Goal: Information Seeking & Learning: Learn about a topic

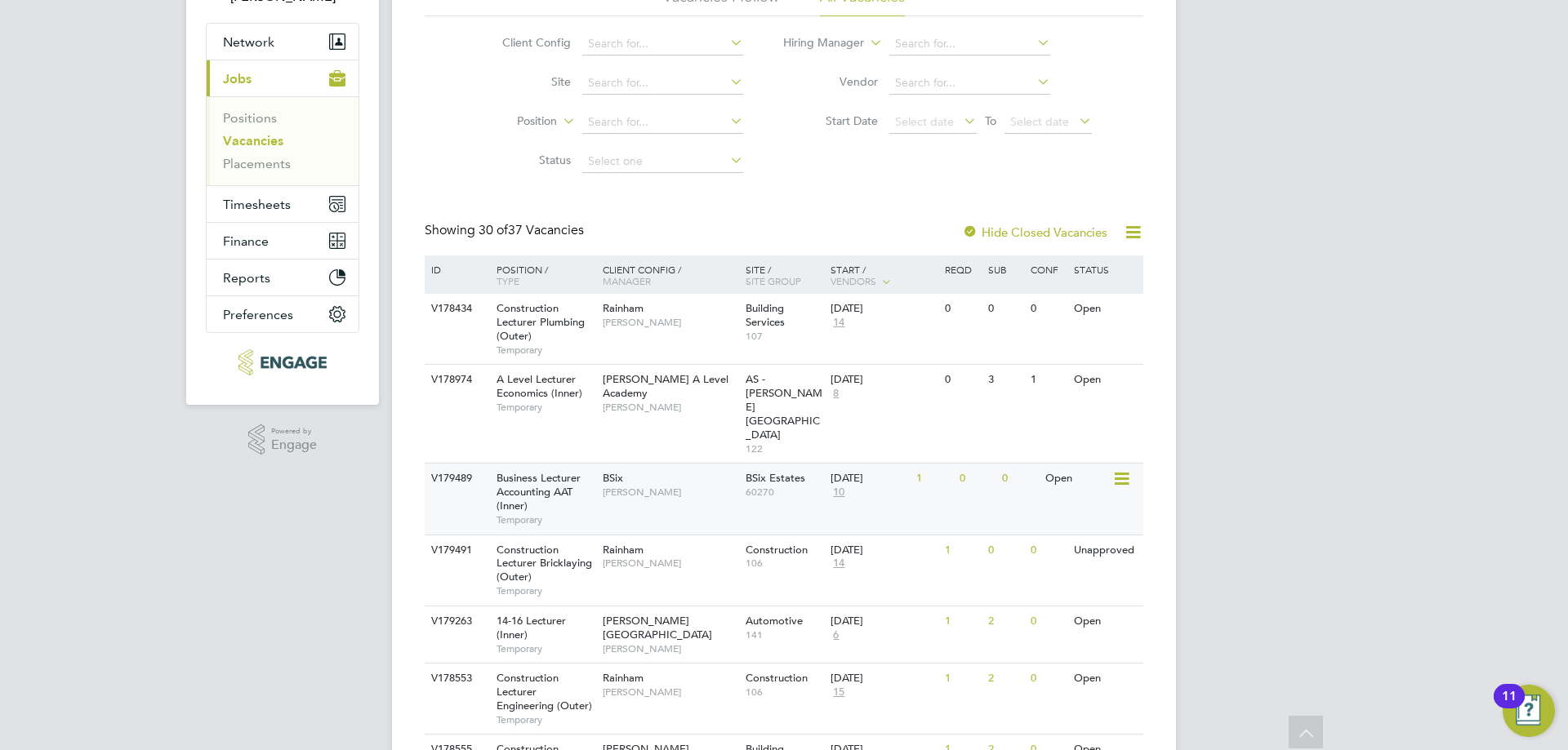
scroll to position [164, 0]
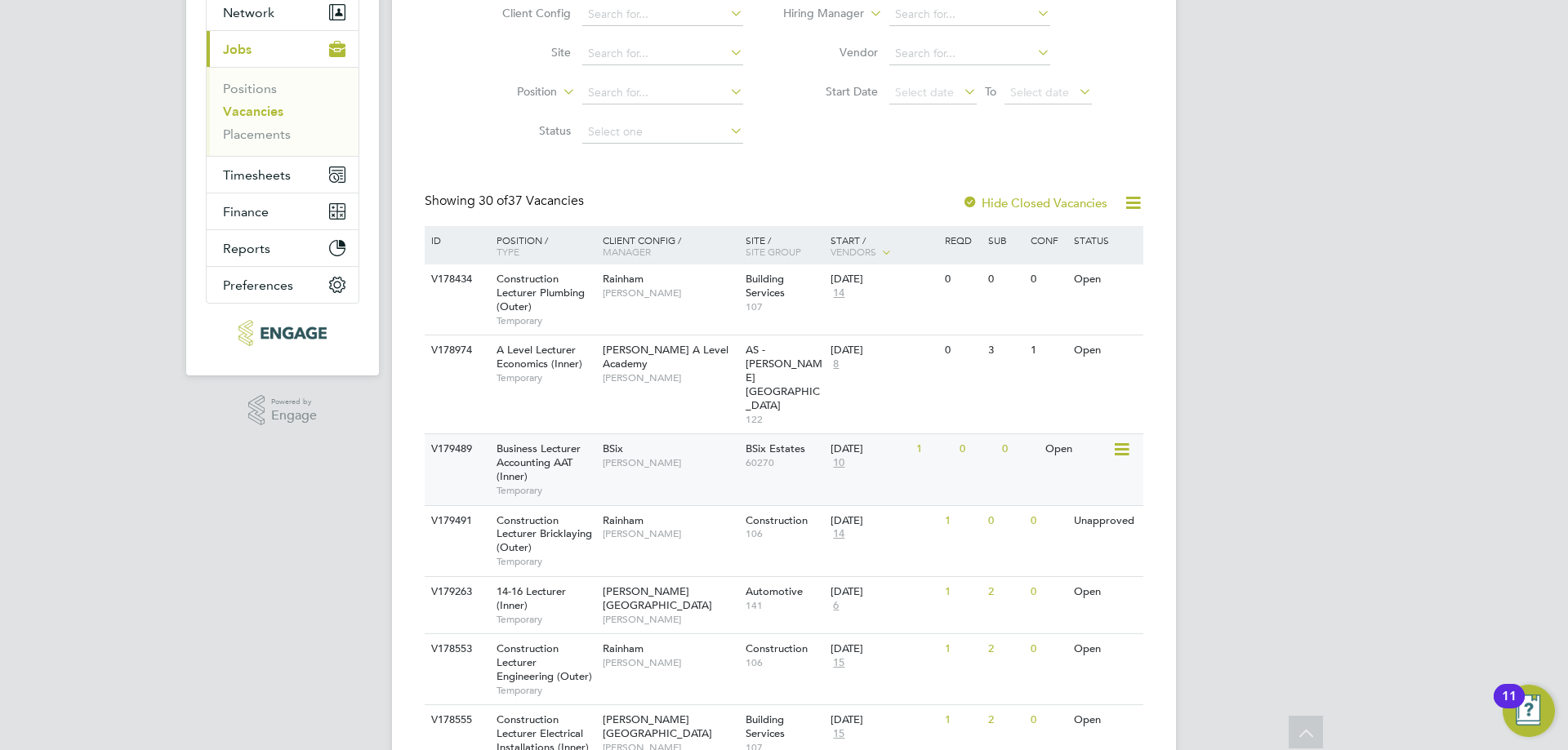
click at [582, 435] on div "Business Lecturer Accounting AAT (Inner) Temporary" at bounding box center [541, 470] width 115 height 70
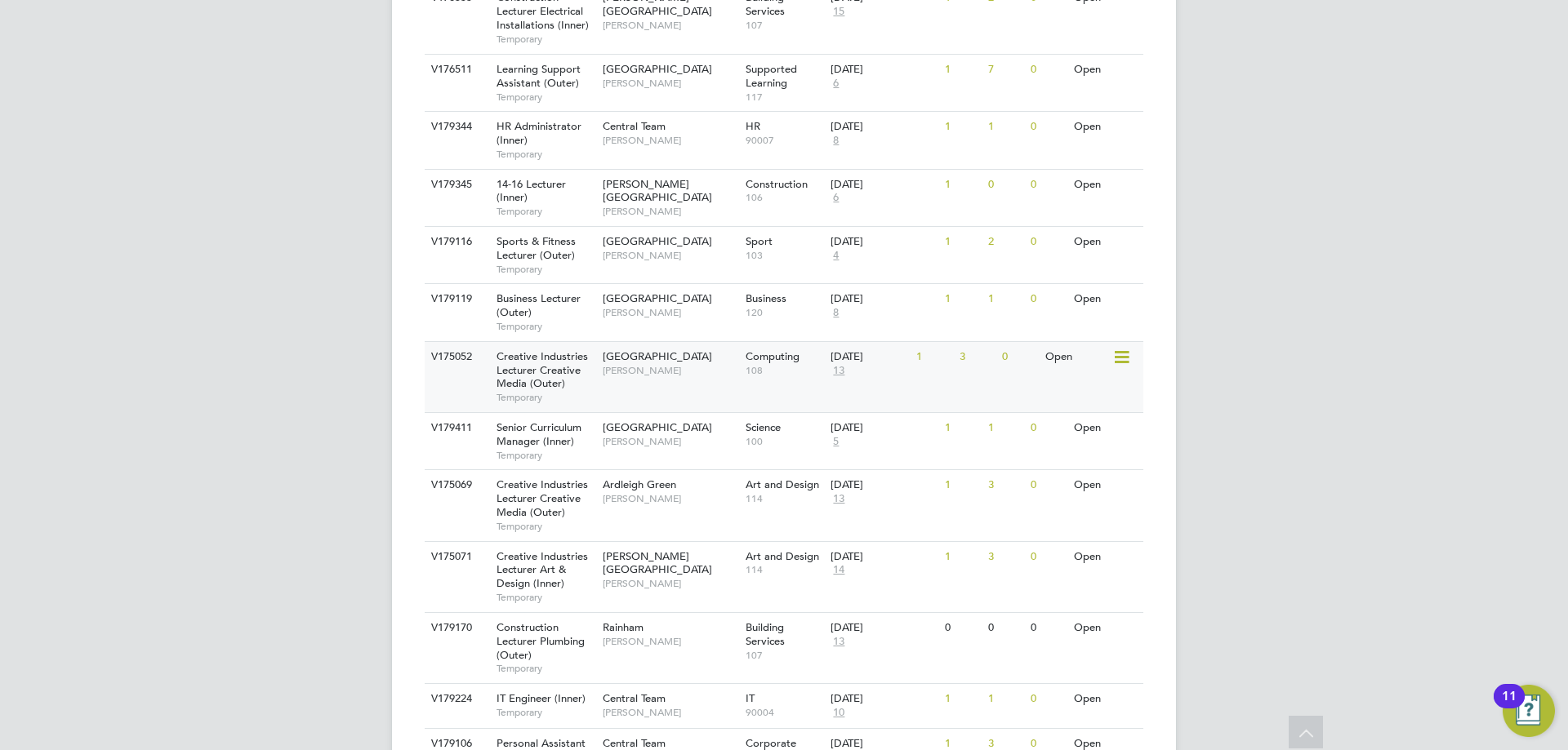
scroll to position [1061, 0]
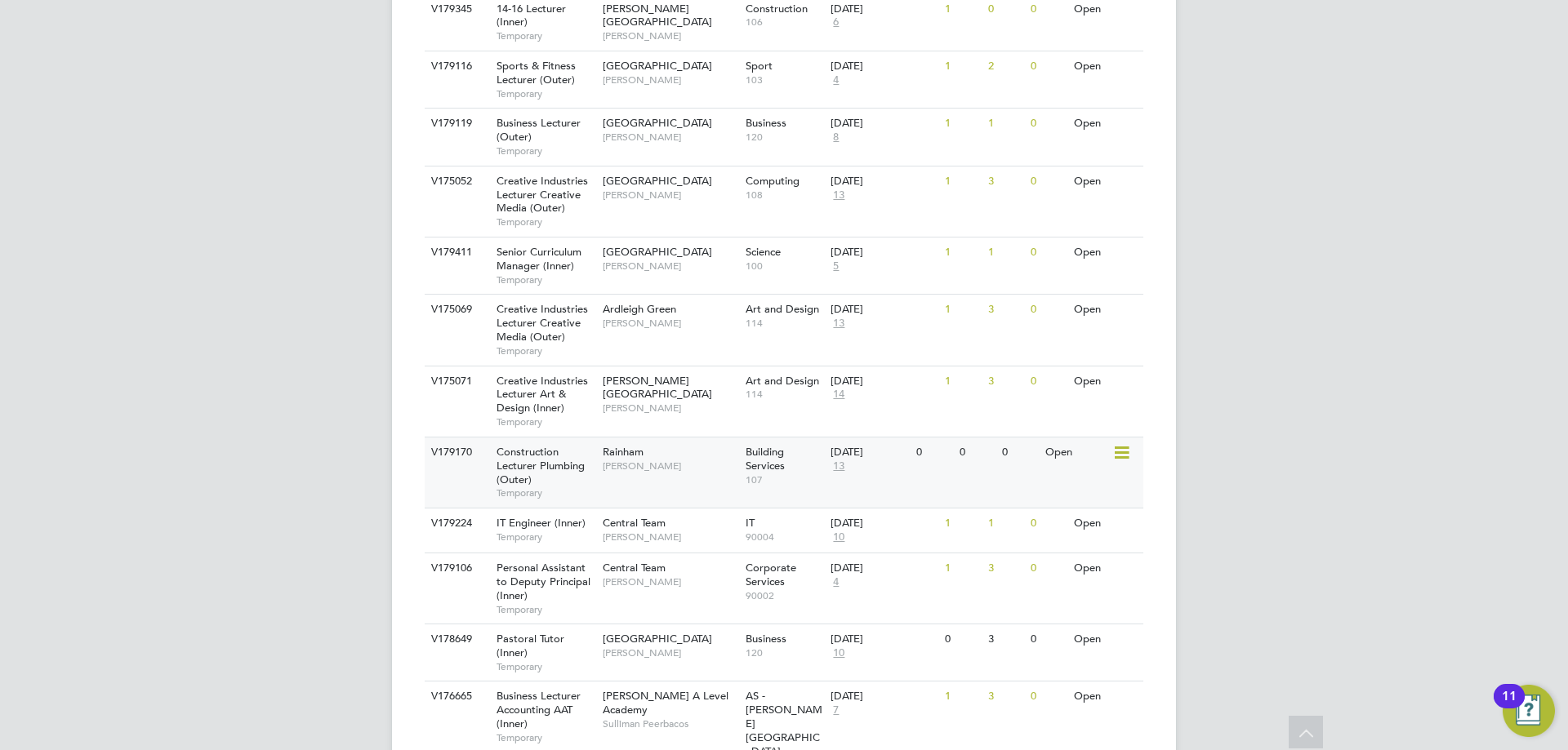
click at [681, 459] on span "[PERSON_NAME]" at bounding box center [670, 465] width 135 height 13
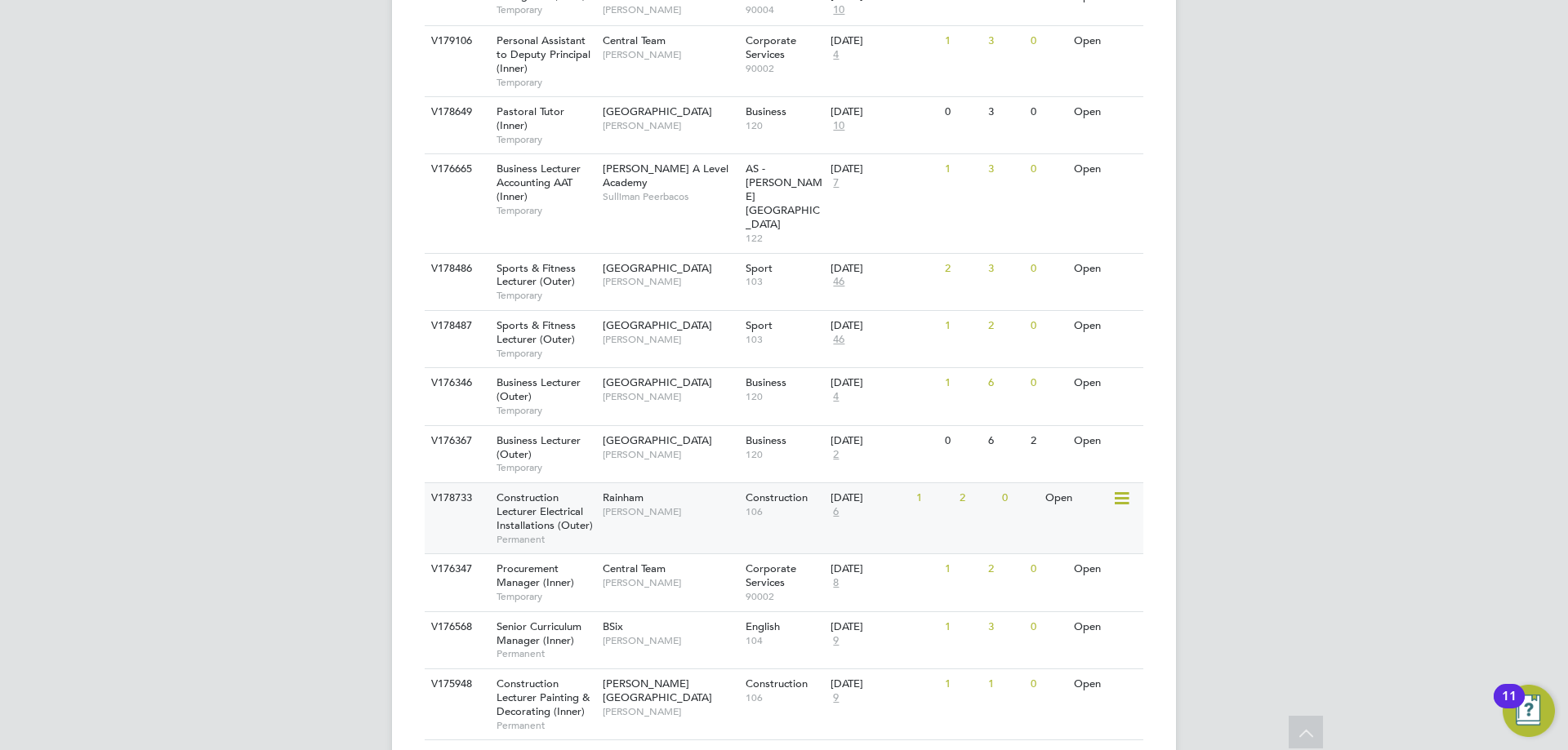
scroll to position [1689, 0]
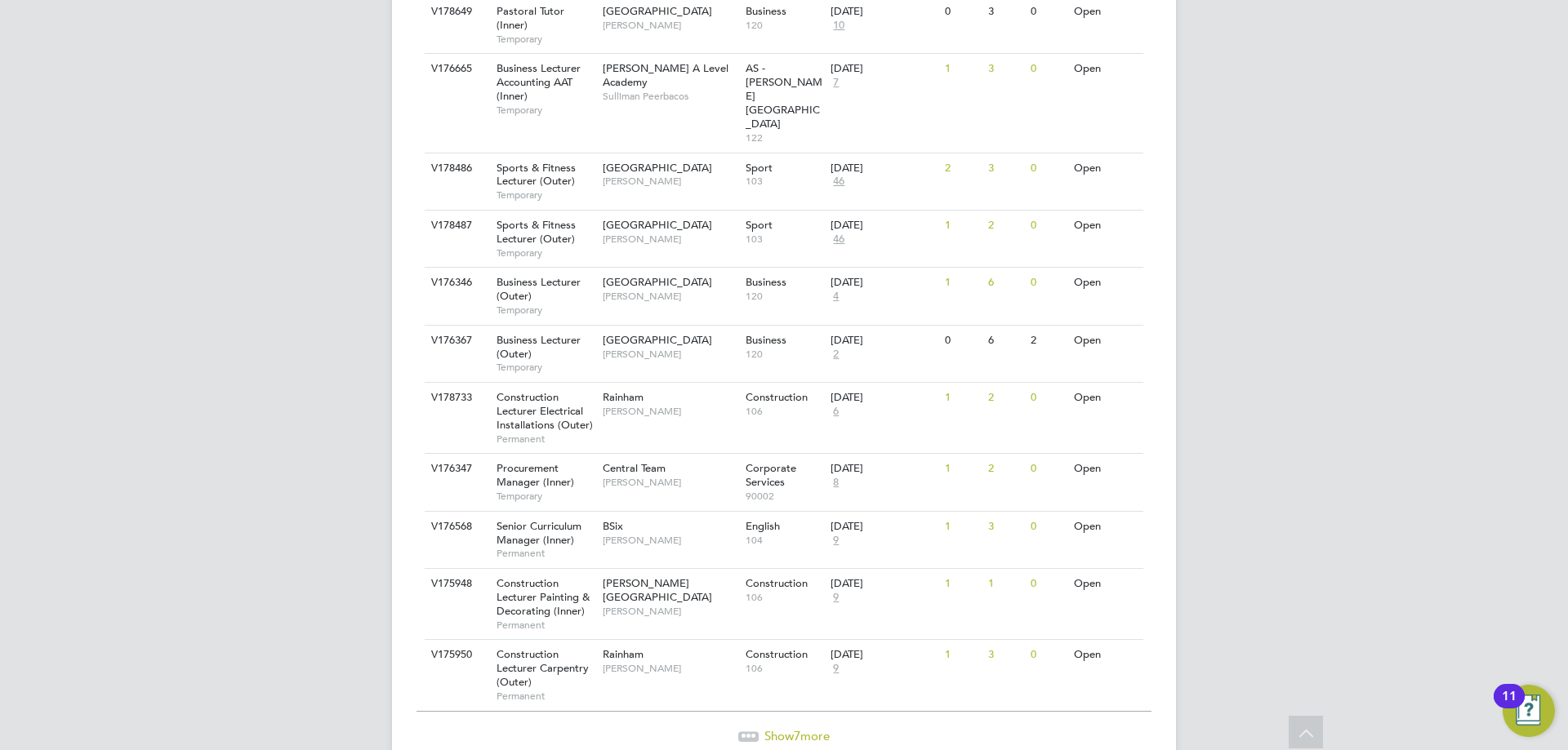
click at [781, 728] on span "Show 7 more" at bounding box center [796, 736] width 66 height 16
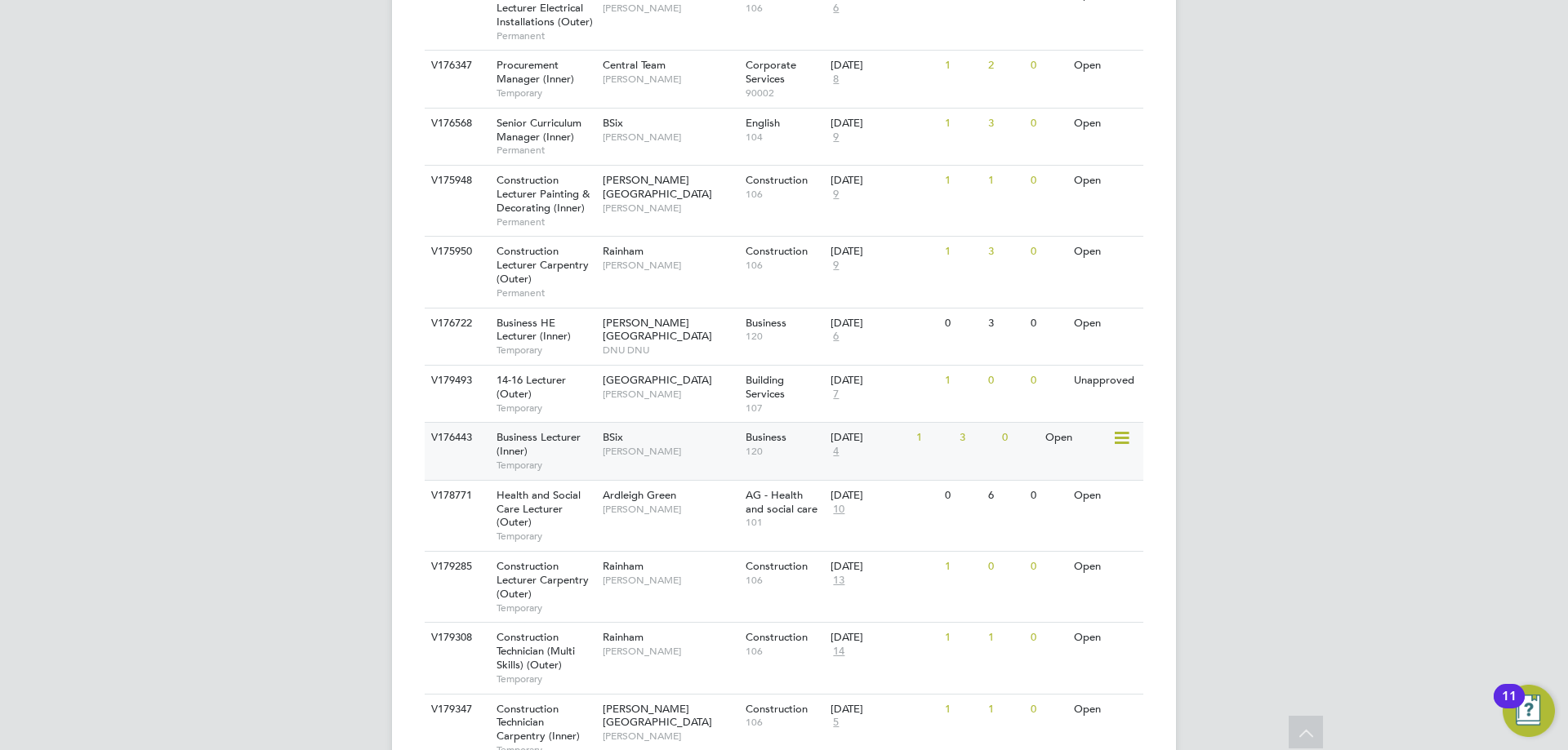
scroll to position [2016, 0]
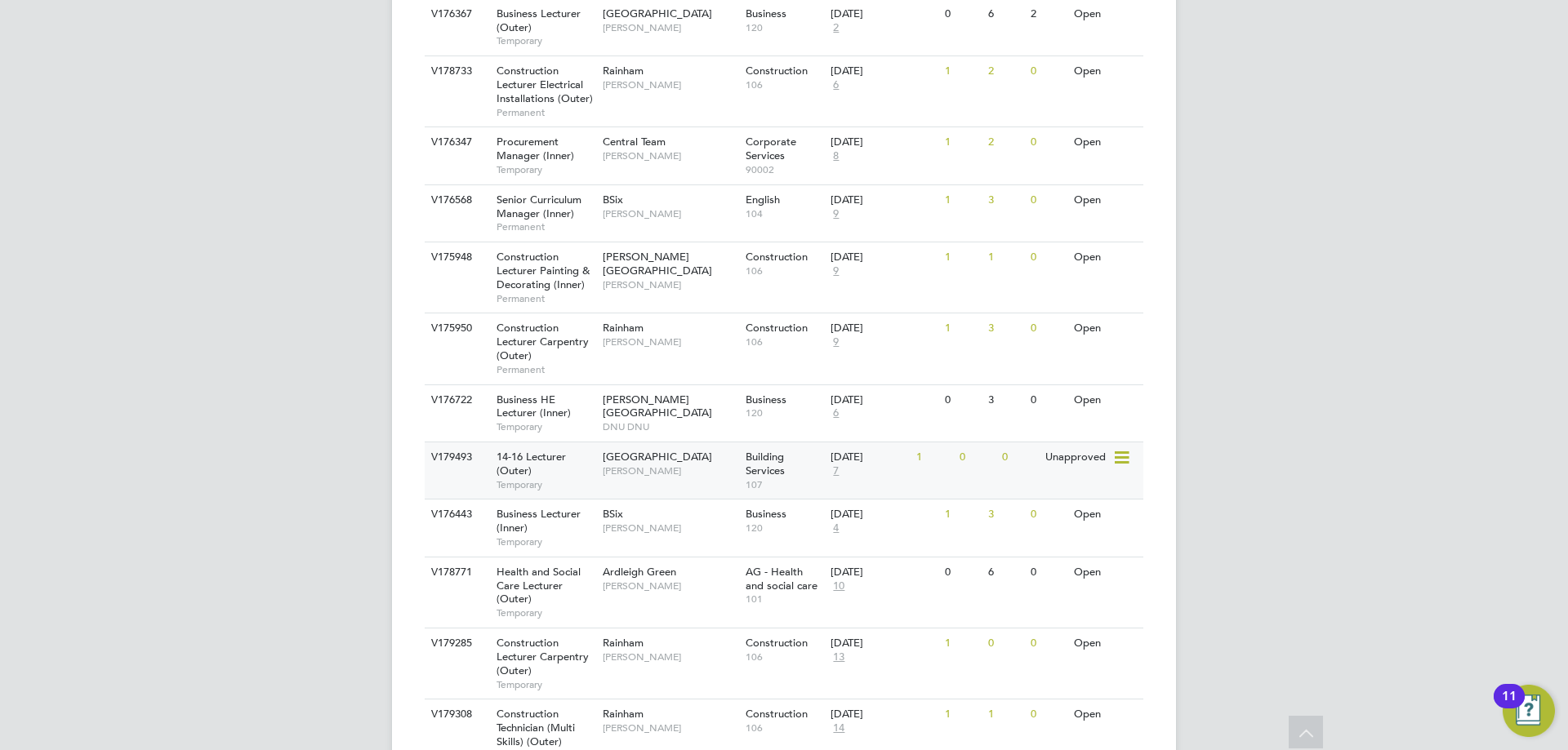
click at [643, 443] on div "Epping Forest Campus Anthony McAlmont" at bounding box center [670, 463] width 143 height 42
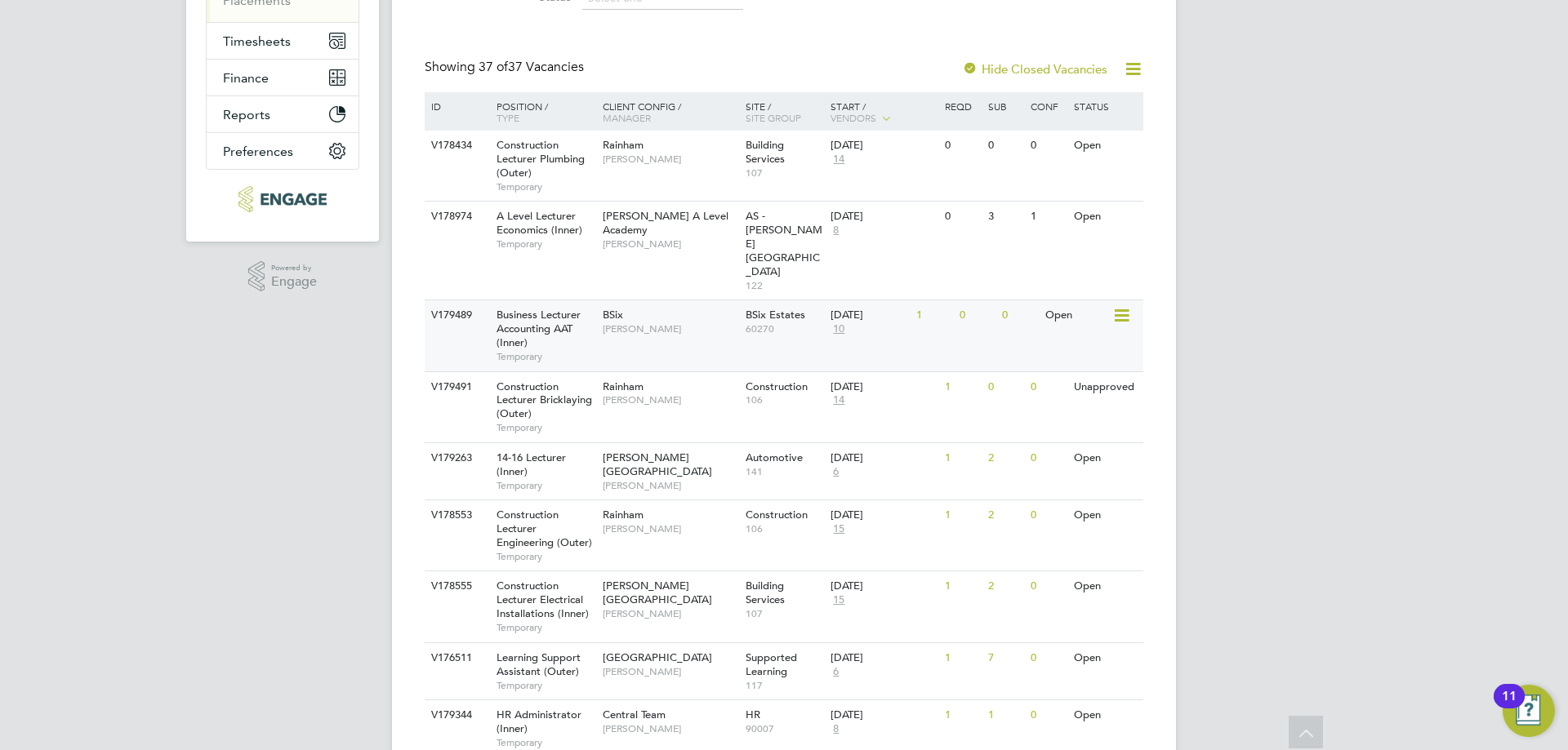
scroll to position [327, 0]
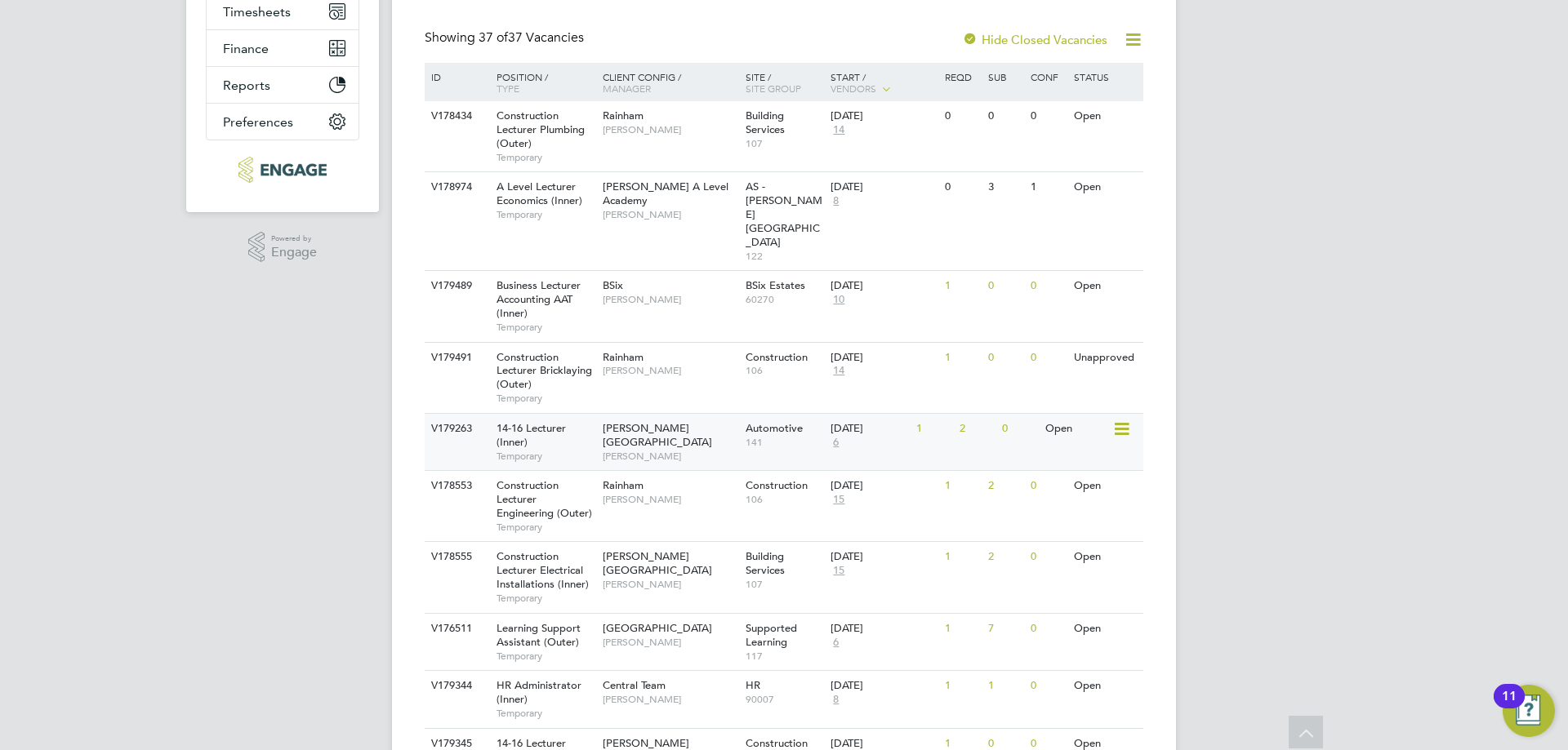
click at [837, 436] on span "6" at bounding box center [835, 443] width 11 height 14
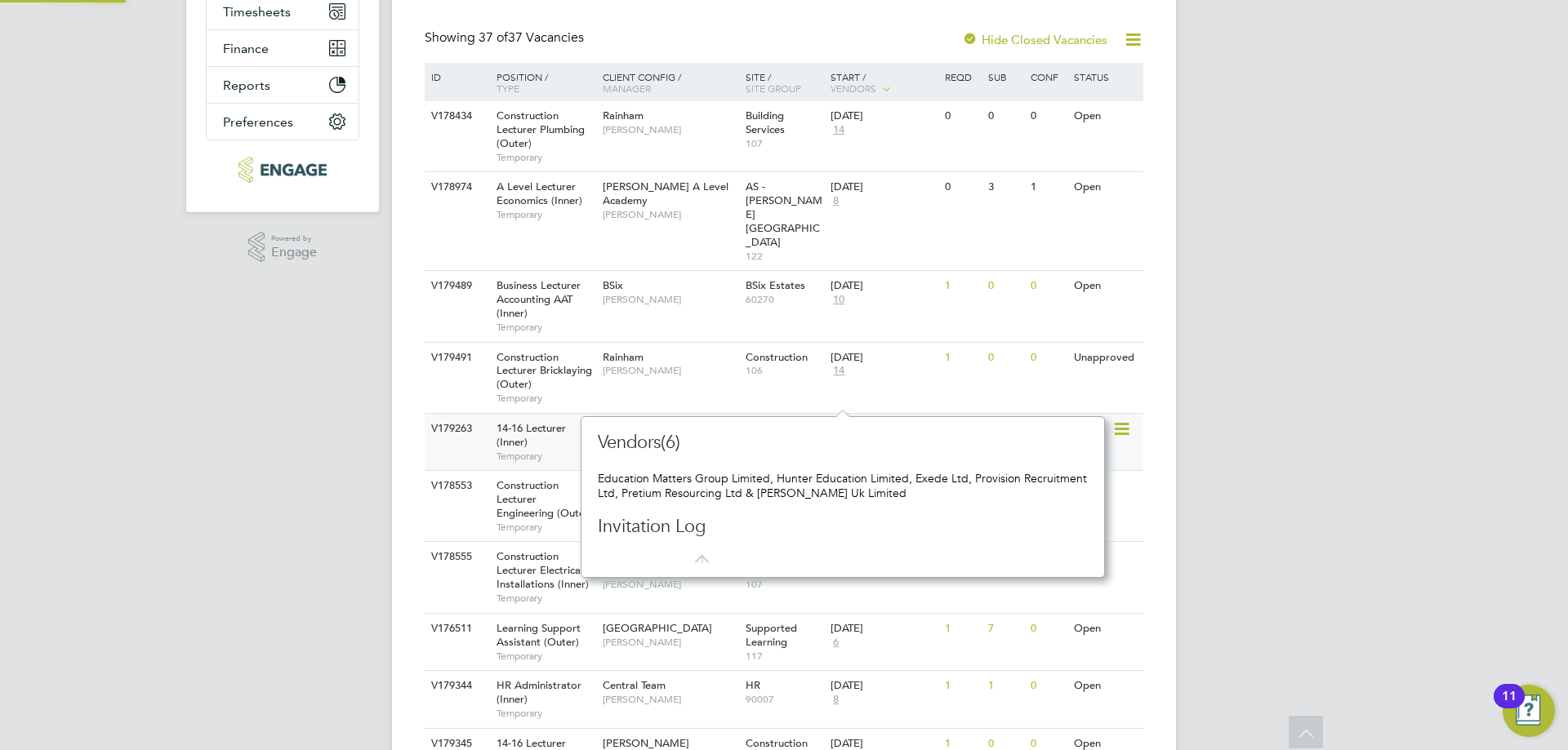
scroll to position [15, 12]
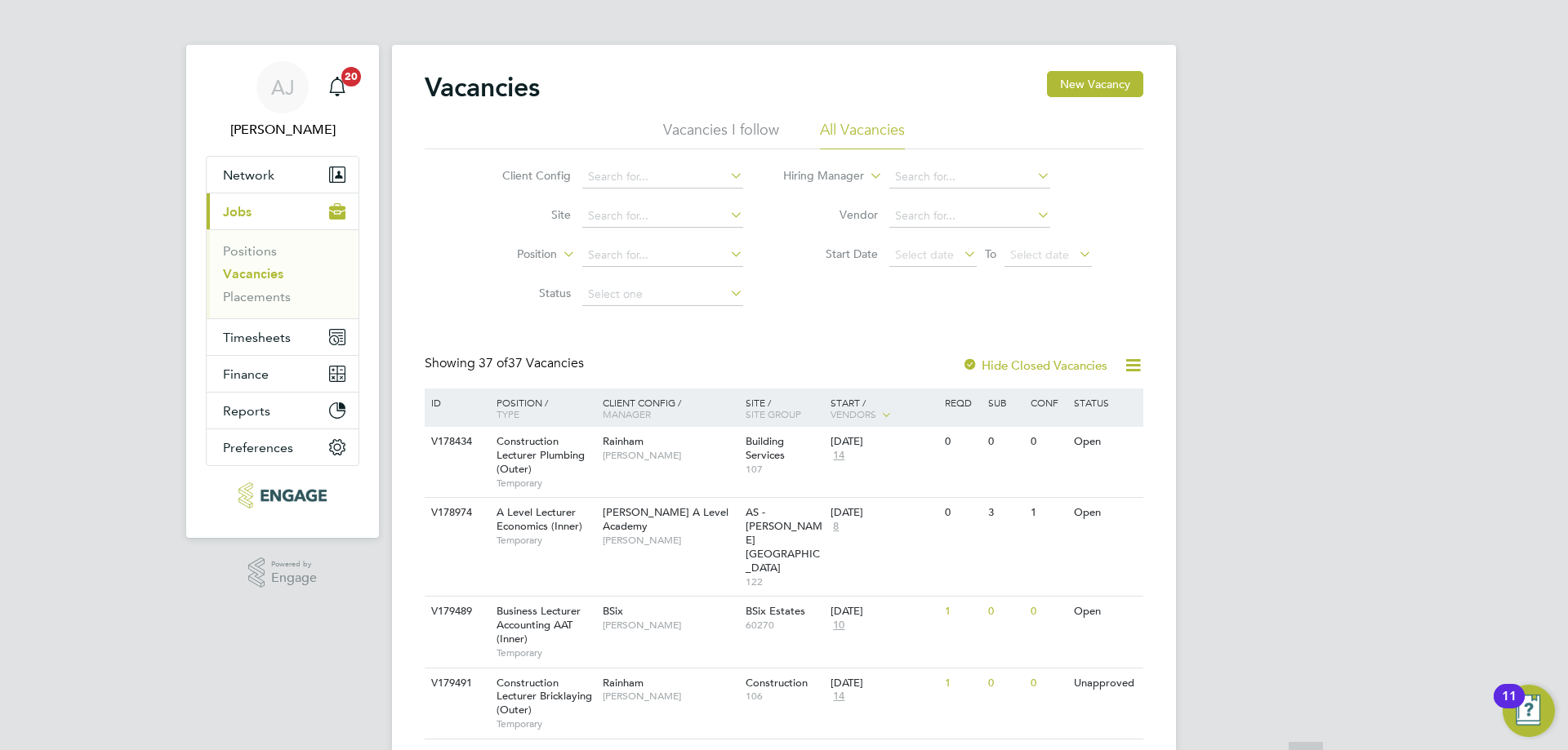
scroll to position [0, 0]
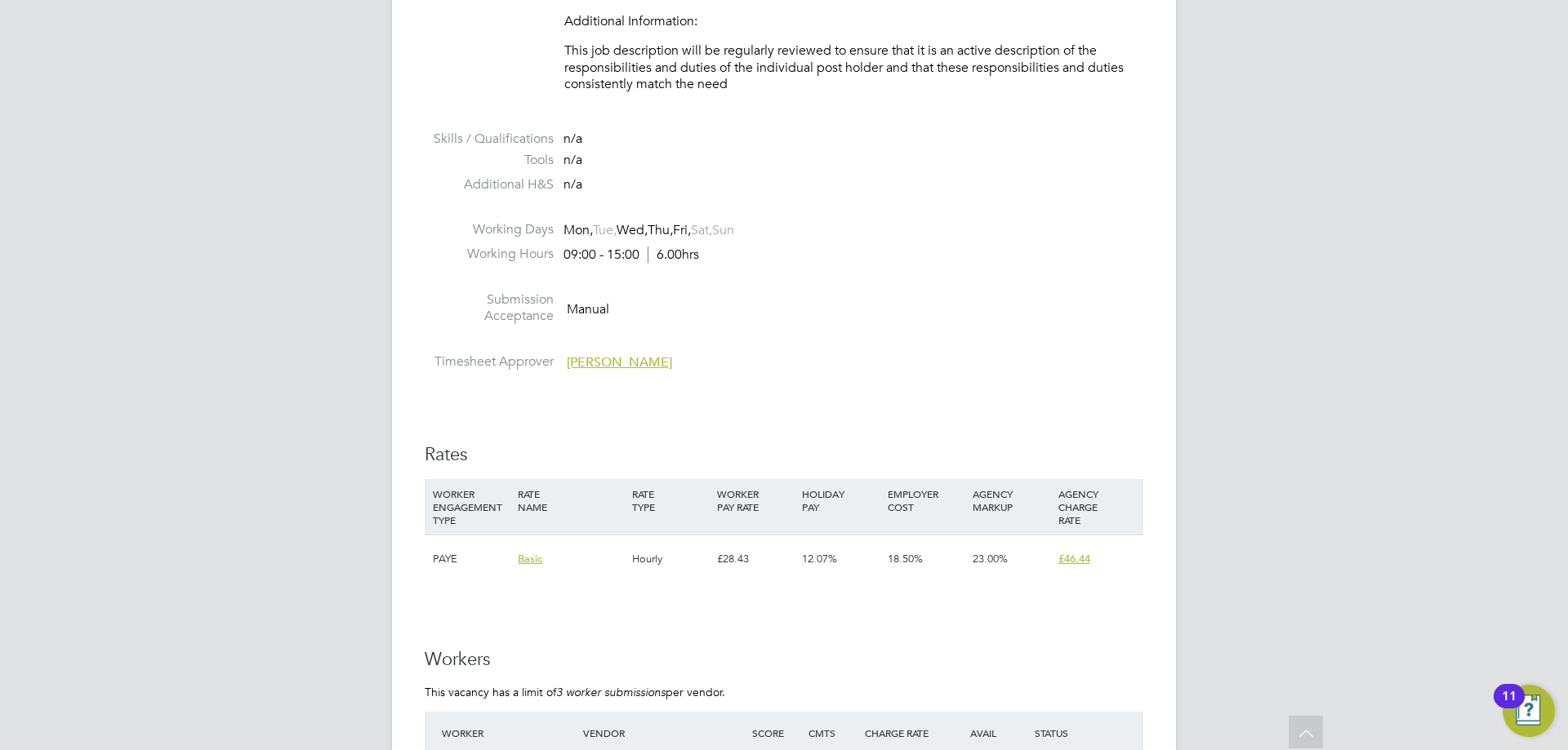
scroll to position [2449, 0]
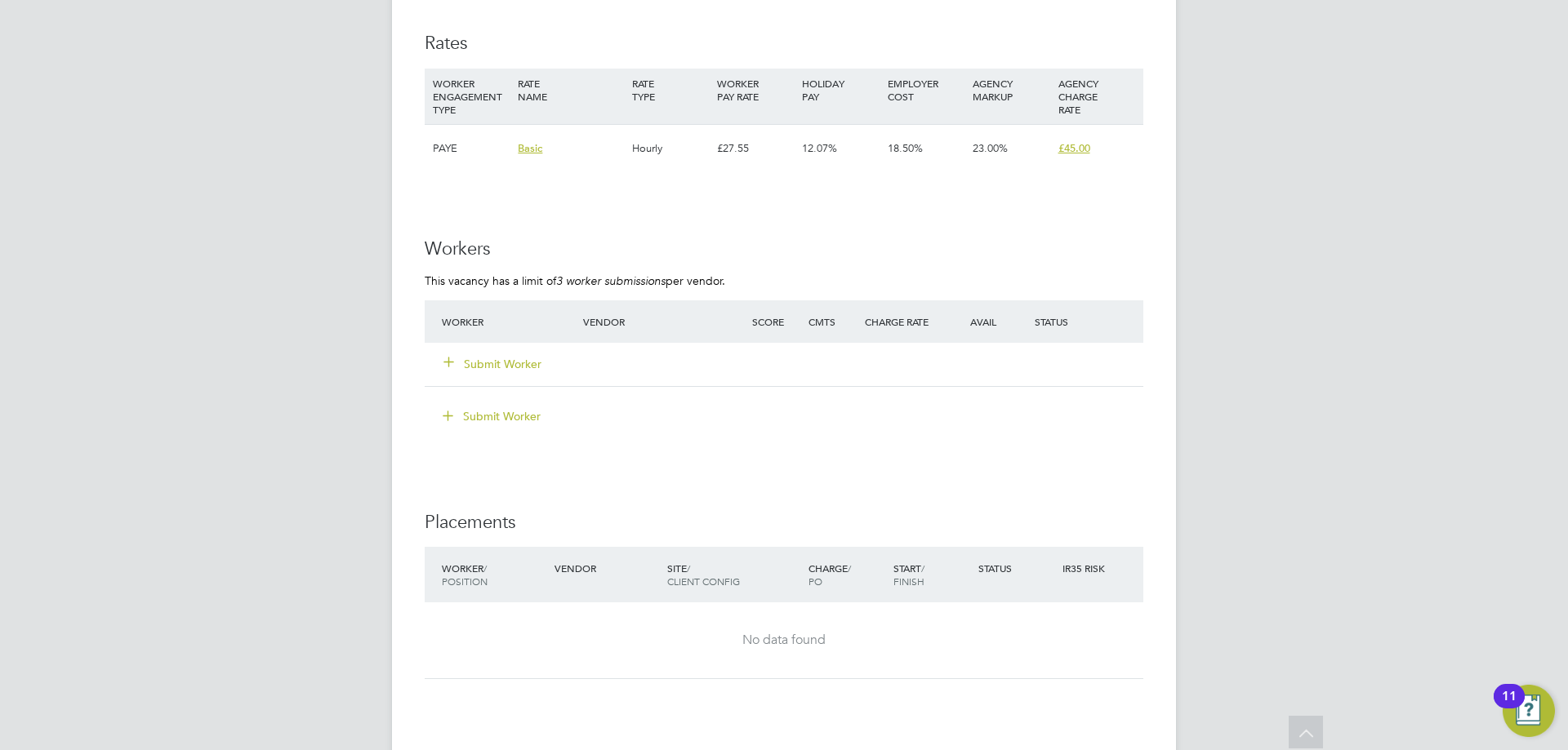
scroll to position [2776, 0]
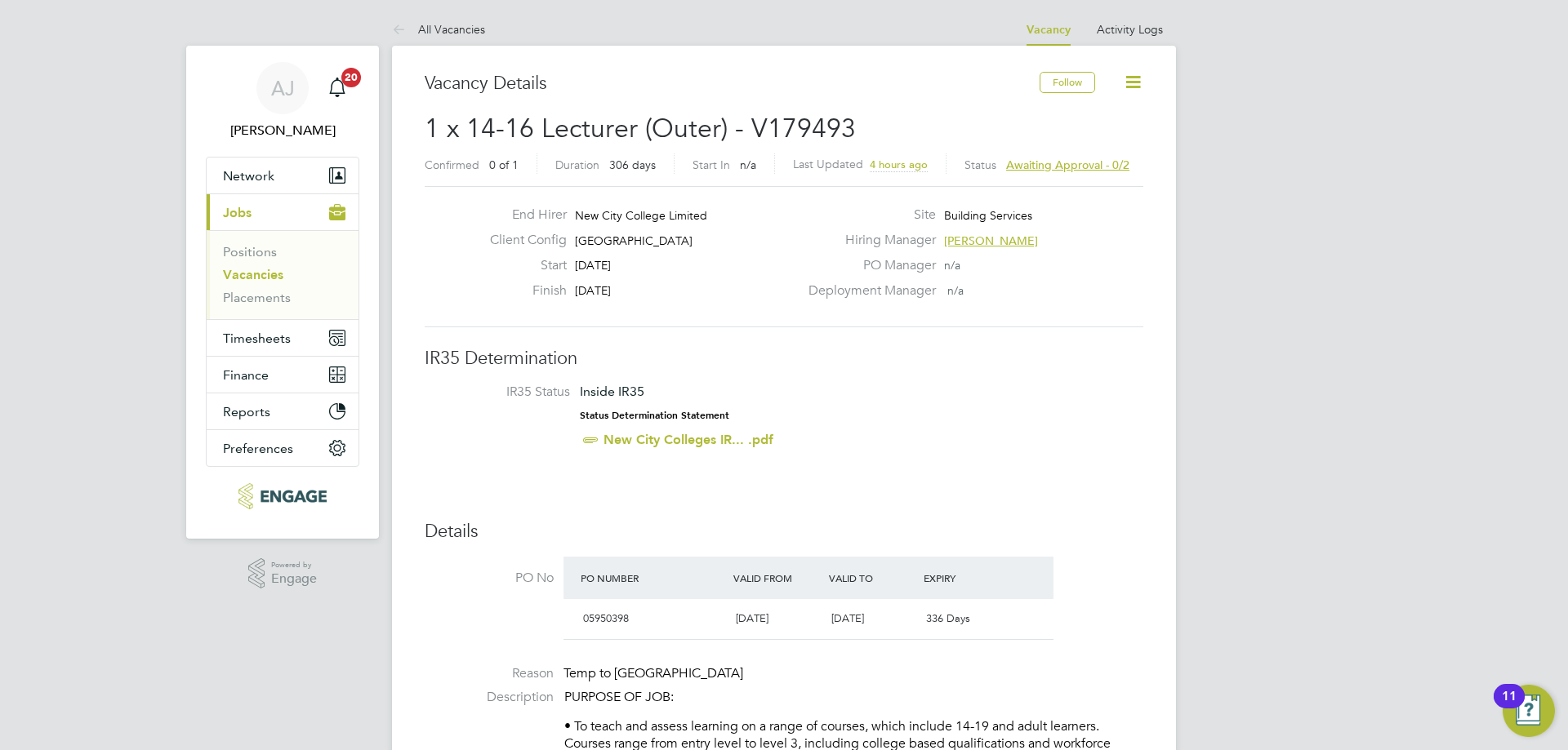
click at [596, 131] on span "1 x 14-16 Lecturer (Outer) - V179493" at bounding box center [641, 128] width 431 height 32
